Goal: Use online tool/utility: Utilize a website feature to perform a specific function

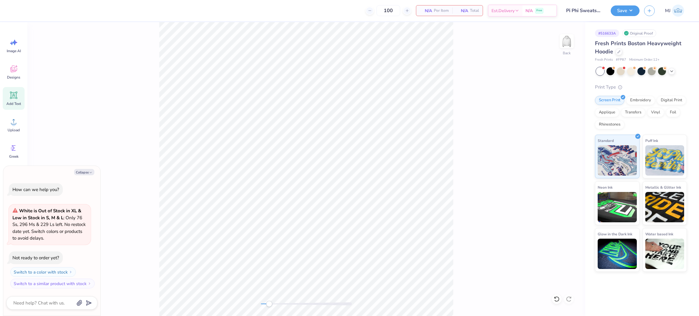
click at [17, 101] on span "Add Text" at bounding box center [13, 103] width 15 height 5
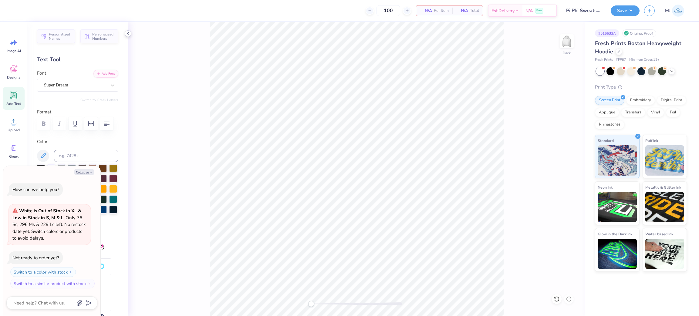
click at [127, 34] on icon at bounding box center [128, 33] width 5 height 5
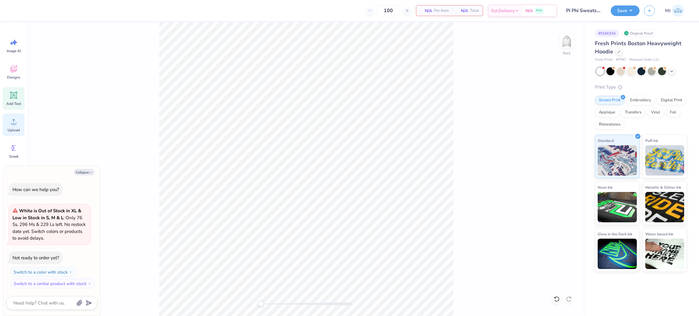
click at [14, 126] on circle at bounding box center [14, 124] width 4 height 4
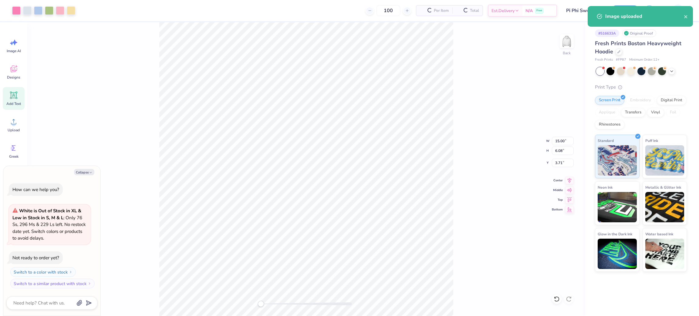
type textarea "x"
click at [559, 141] on input "15.00" at bounding box center [563, 141] width 22 height 8
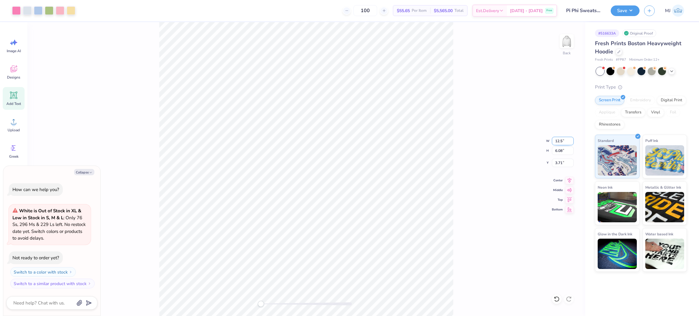
type input "12.5"
type textarea "x"
click at [556, 164] on input "3.71" at bounding box center [563, 163] width 22 height 8
type input "3"
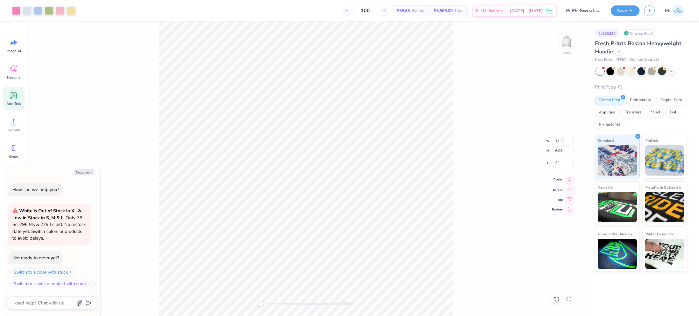
click at [567, 180] on icon at bounding box center [569, 179] width 8 height 7
click at [630, 11] on button "Save" at bounding box center [625, 10] width 29 height 11
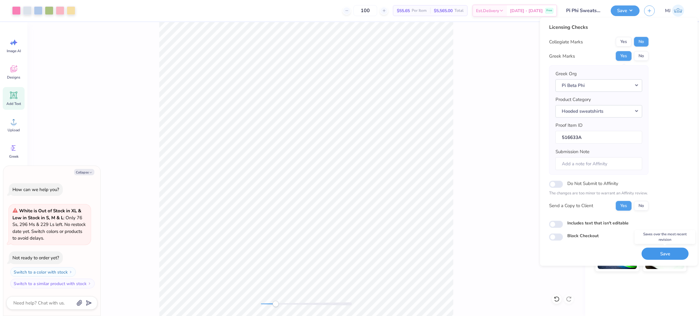
click at [664, 253] on button "Save" at bounding box center [665, 254] width 47 height 12
click at [89, 170] on button "Collapse" at bounding box center [84, 172] width 20 height 6
type textarea "x"
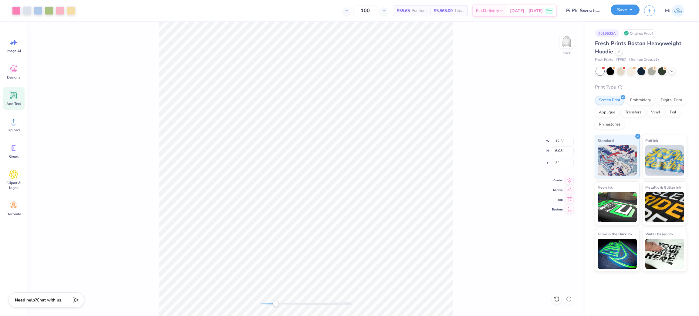
click at [630, 9] on button "Save" at bounding box center [625, 10] width 29 height 11
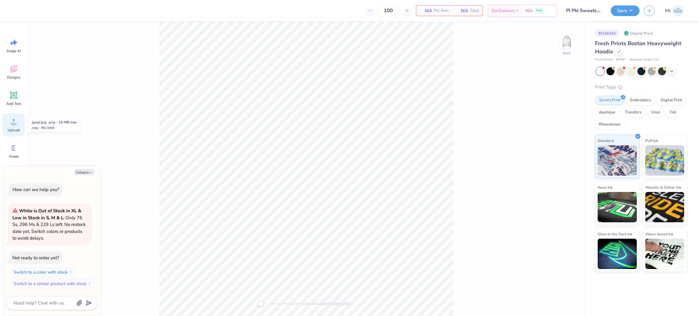
click at [15, 125] on icon at bounding box center [13, 121] width 9 height 9
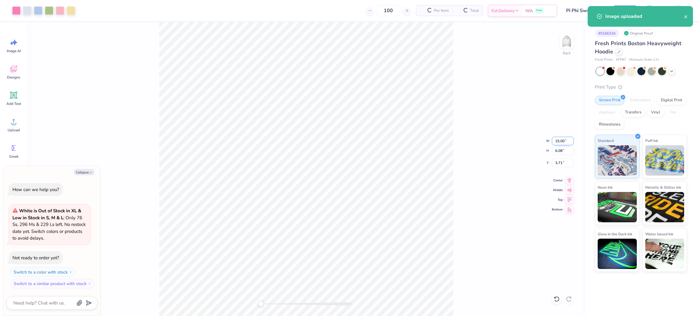
click at [559, 138] on input "15.00" at bounding box center [563, 141] width 22 height 8
type textarea "x"
click at [559, 138] on input "15.00" at bounding box center [563, 141] width 22 height 8
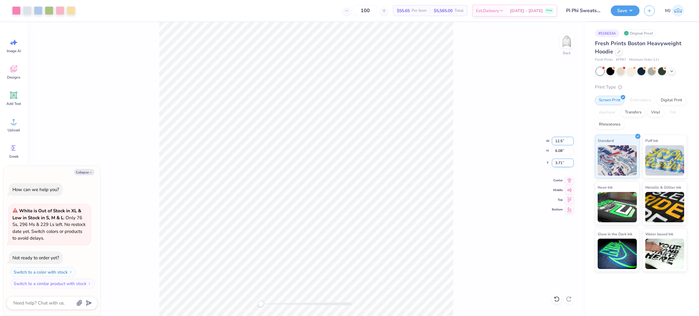
type input "12.5"
drag, startPoint x: 564, startPoint y: 164, endPoint x: 553, endPoint y: 167, distance: 10.8
click at [541, 163] on div "Back W 12.5 12.5 " H 6.08 6.08 " Y 3.71 3.71 " Center Middle Top Bottom" at bounding box center [306, 169] width 558 height 294
type textarea "x"
click at [561, 161] on input "4.64" at bounding box center [563, 163] width 22 height 8
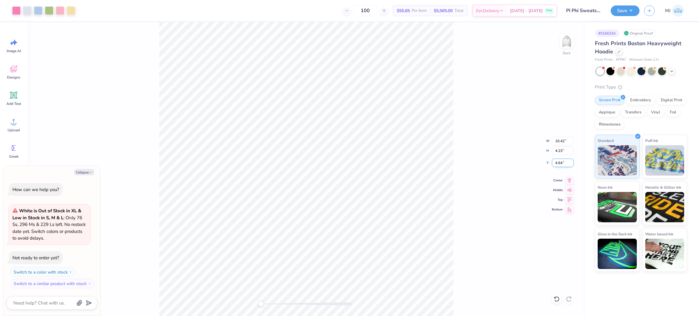
click at [560, 161] on input "4.64" at bounding box center [563, 163] width 22 height 8
type input "3"
type textarea "x"
click at [557, 141] on input "10.42" at bounding box center [563, 141] width 22 height 8
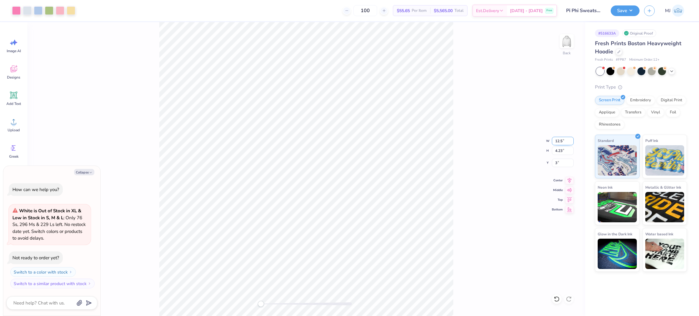
type input "12.5"
click at [565, 182] on div "Center" at bounding box center [563, 179] width 22 height 7
type textarea "x"
click at [558, 165] on input "2.58" at bounding box center [563, 163] width 22 height 8
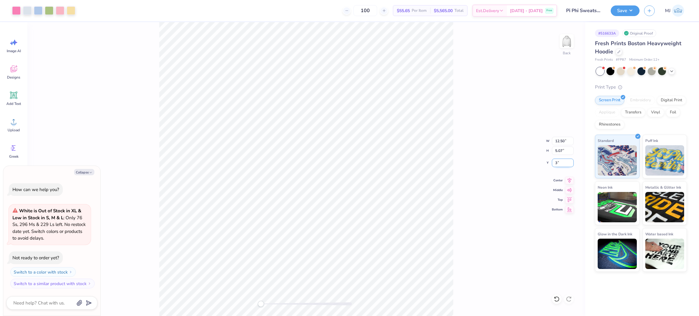
type input "3"
click at [491, 145] on div "Back W 12.50 12.50 " H 5.07 5.07 " Y 3 3 " Center Middle Top Bottom" at bounding box center [306, 169] width 558 height 294
click at [629, 11] on button "Save" at bounding box center [625, 10] width 29 height 11
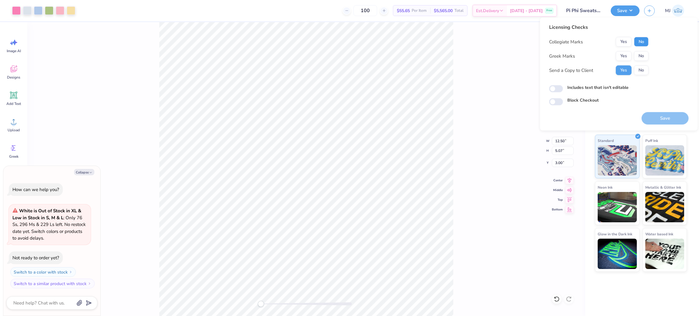
click at [642, 41] on button "No" at bounding box center [641, 42] width 15 height 10
click at [622, 57] on button "Yes" at bounding box center [624, 56] width 16 height 10
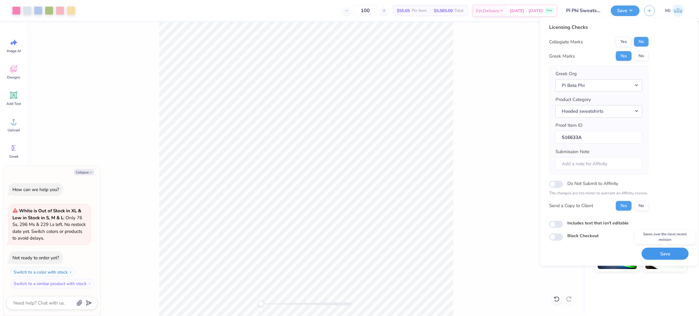
click at [670, 255] on button "Save" at bounding box center [665, 254] width 47 height 12
type textarea "x"
